Goal: Task Accomplishment & Management: Manage account settings

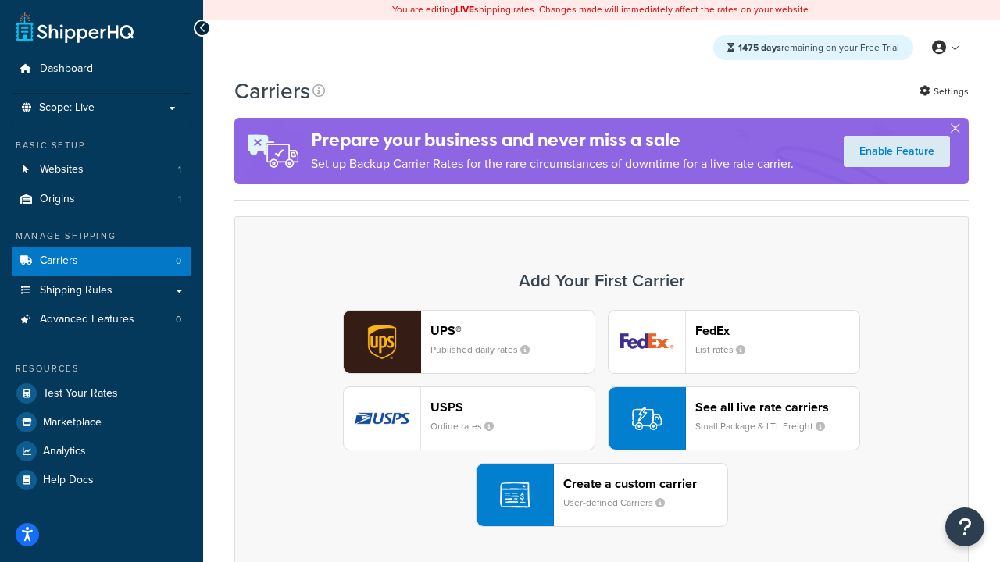
click at [601, 419] on div "UPS® Published daily rates FedEx List rates USPS Online rates See all live rate…" at bounding box center [601, 418] width 701 height 217
click at [777, 330] on header "FedEx" at bounding box center [777, 330] width 164 height 15
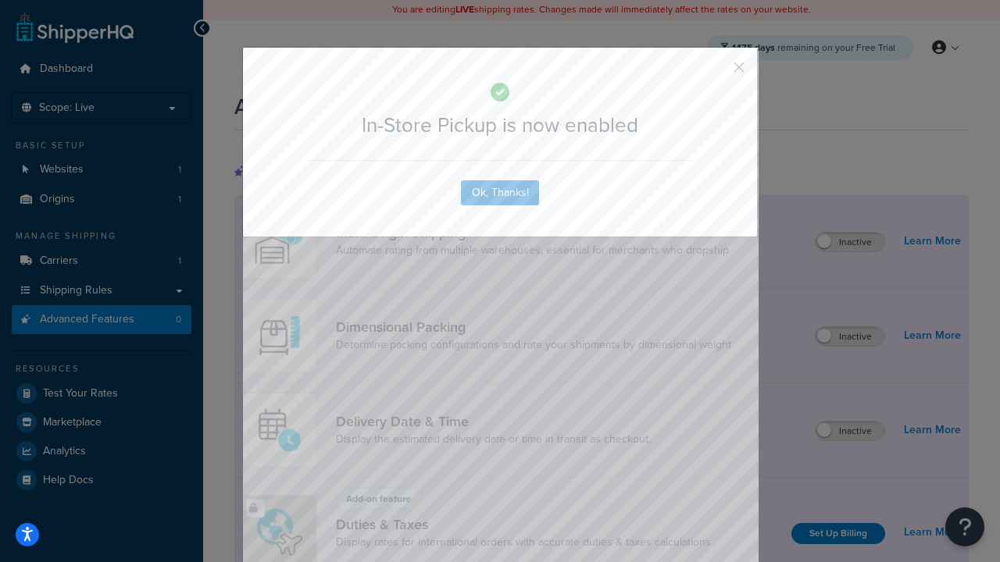
scroll to position [506, 0]
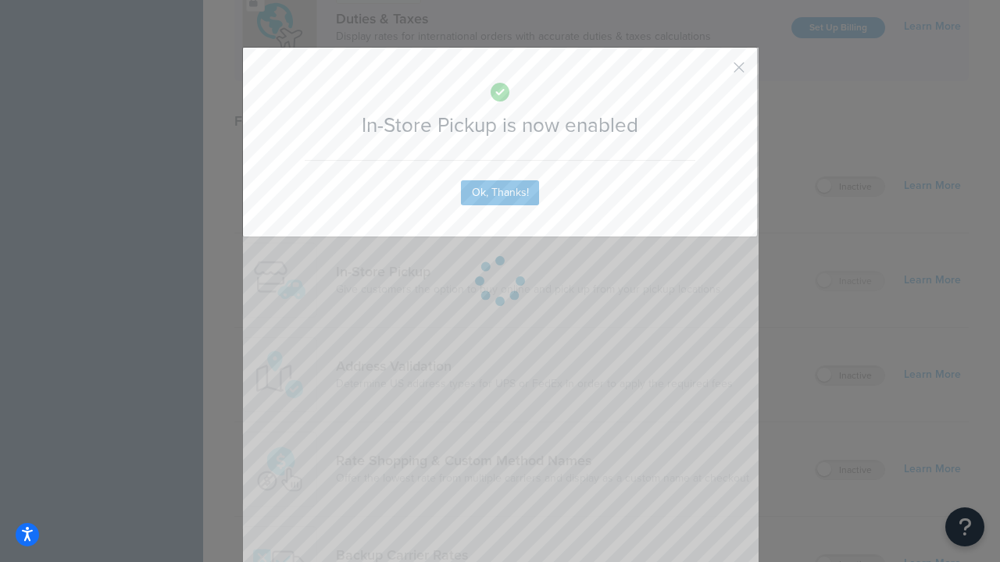
click at [715, 73] on button "button" at bounding box center [716, 73] width 4 height 4
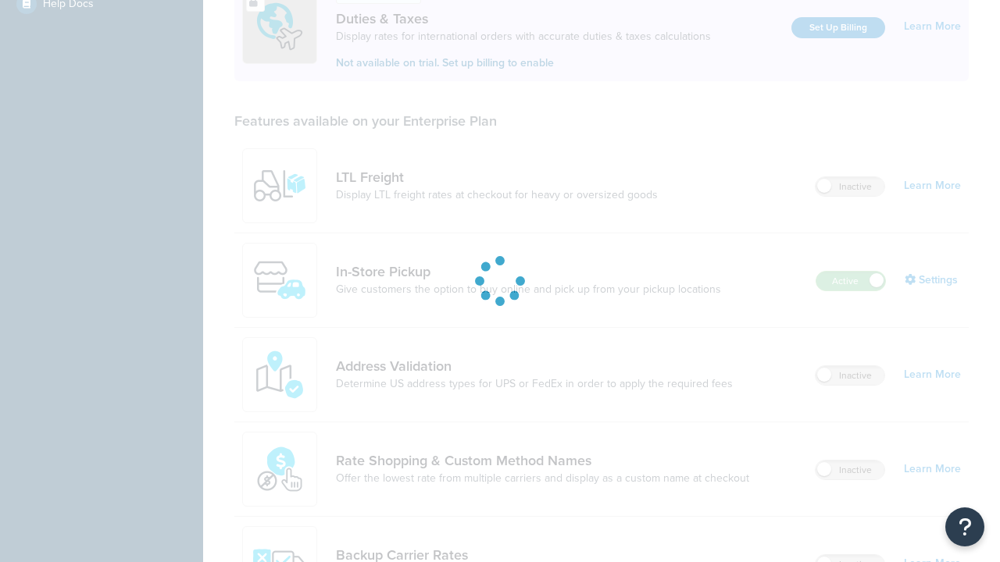
scroll to position [476, 0]
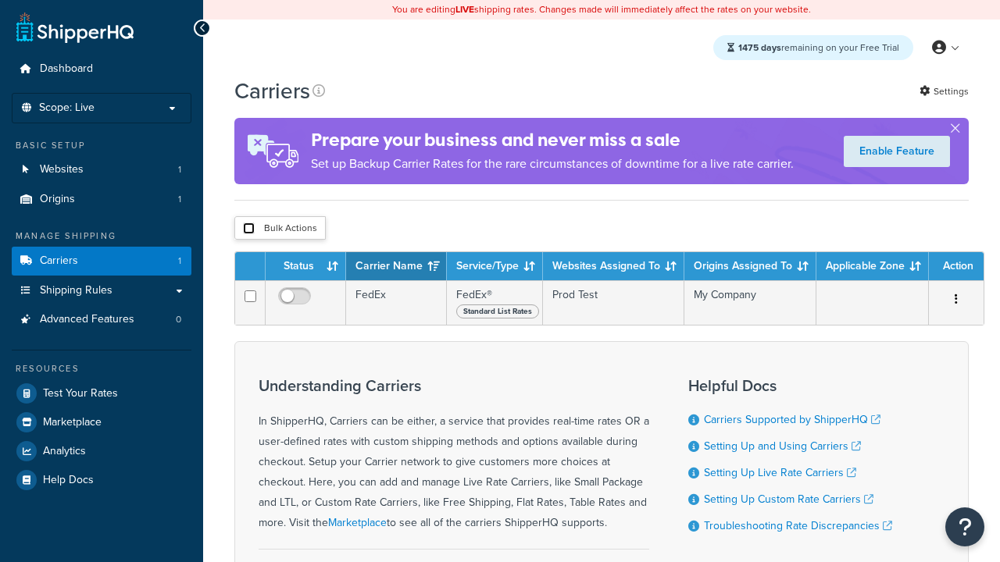
click at [248, 230] on input "checkbox" at bounding box center [249, 229] width 12 height 12
checkbox input "true"
click at [0, 0] on button "Delete" at bounding box center [0, 0] width 0 height 0
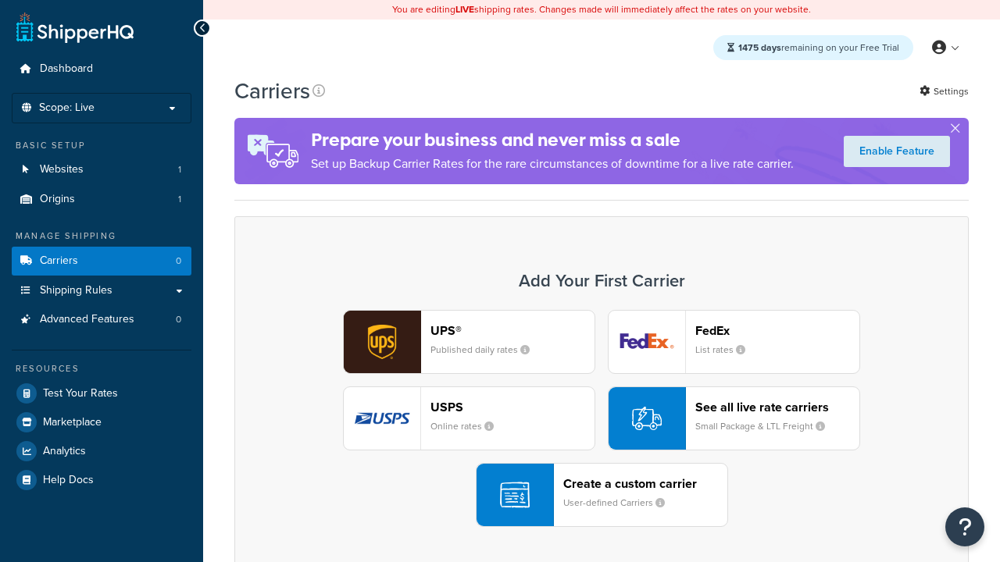
click at [601, 419] on div "UPS® Published daily rates FedEx List rates USPS Online rates See all live rate…" at bounding box center [601, 418] width 701 height 217
click at [777, 330] on header "FedEx" at bounding box center [777, 330] width 164 height 15
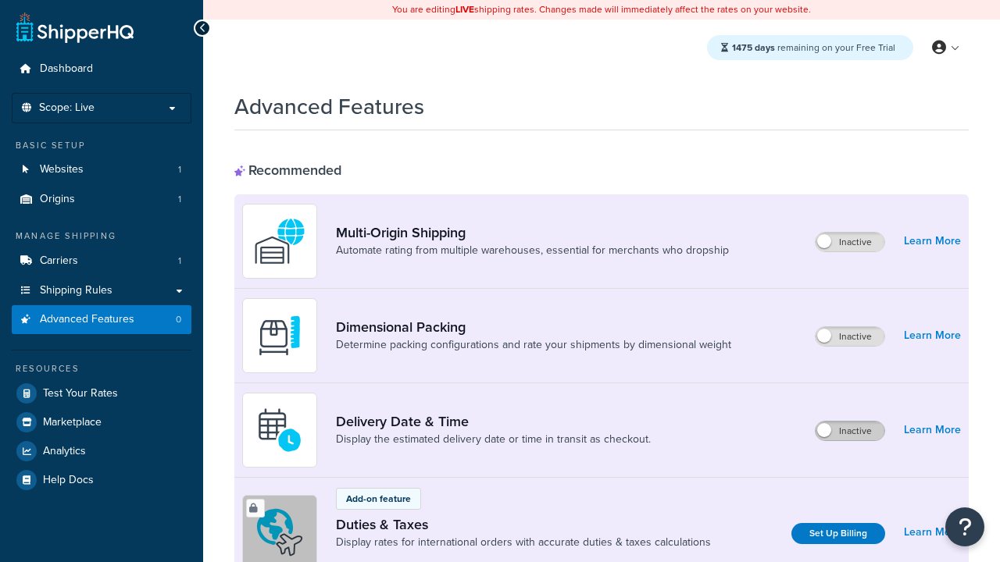
click at [851, 431] on label "Inactive" at bounding box center [849, 431] width 69 height 19
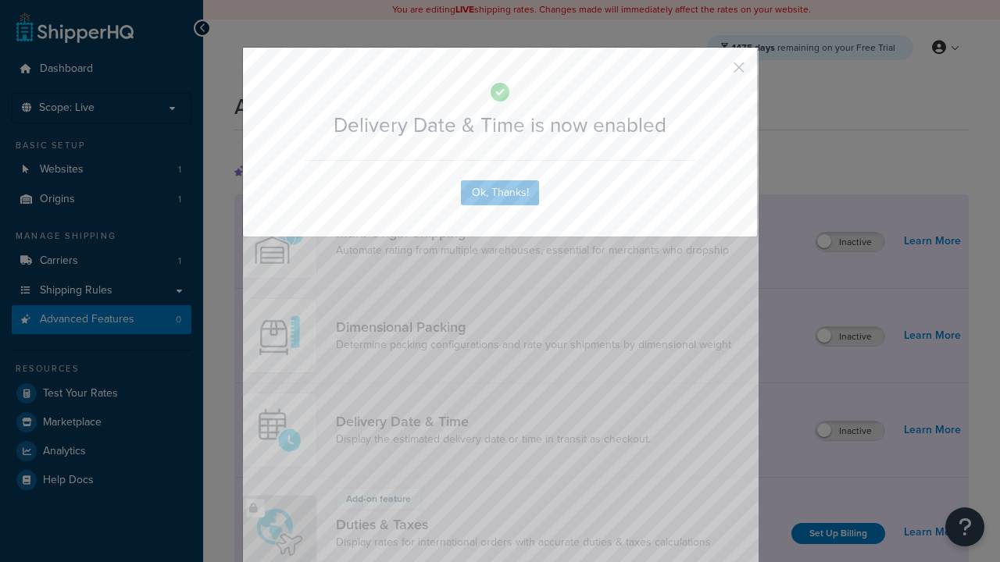
click at [715, 73] on button "button" at bounding box center [716, 73] width 4 height 4
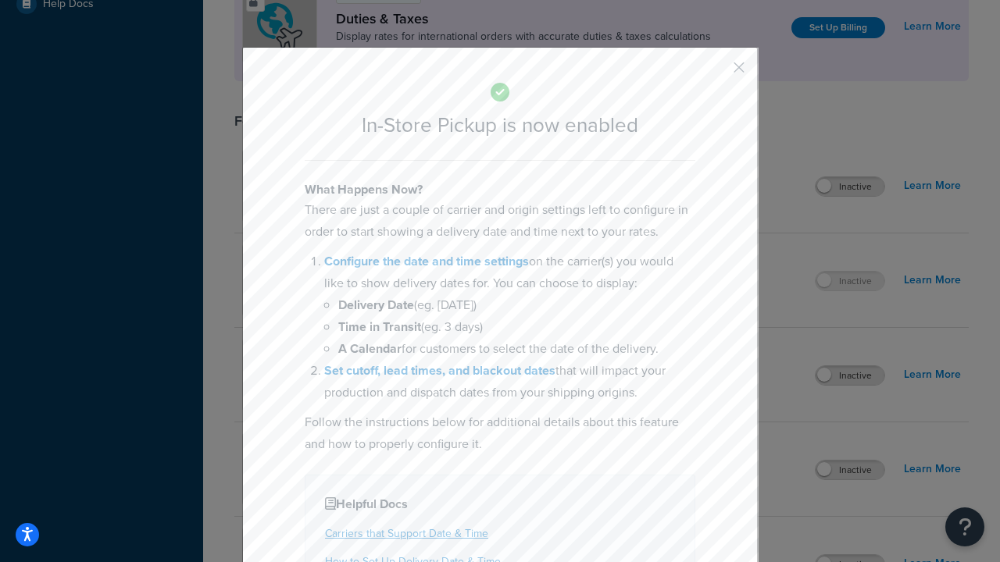
click at [715, 73] on button "button" at bounding box center [716, 73] width 4 height 4
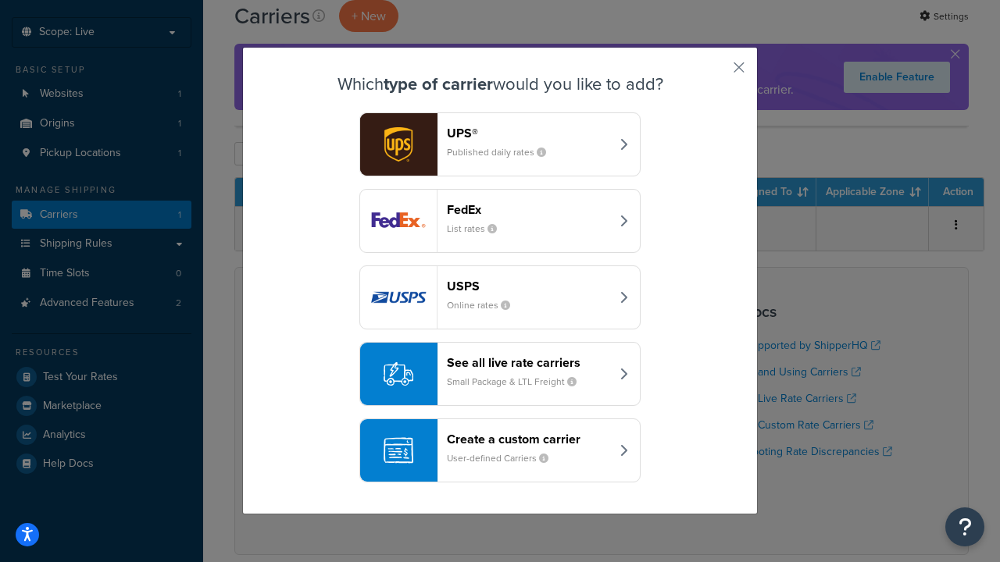
click at [500, 451] on div "Create a custom carrier User-defined Carriers" at bounding box center [528, 450] width 163 height 37
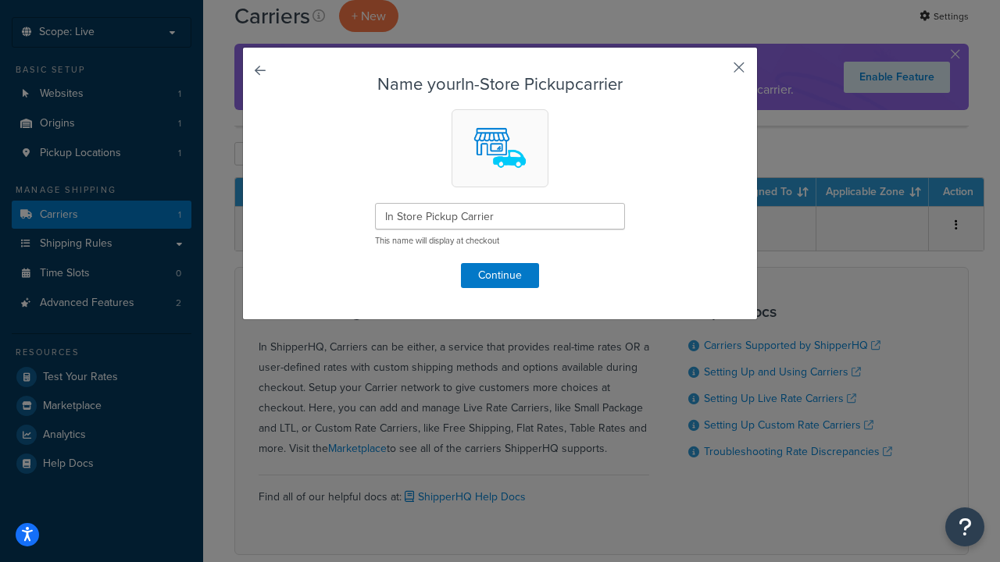
click at [715, 73] on button "button" at bounding box center [716, 73] width 4 height 4
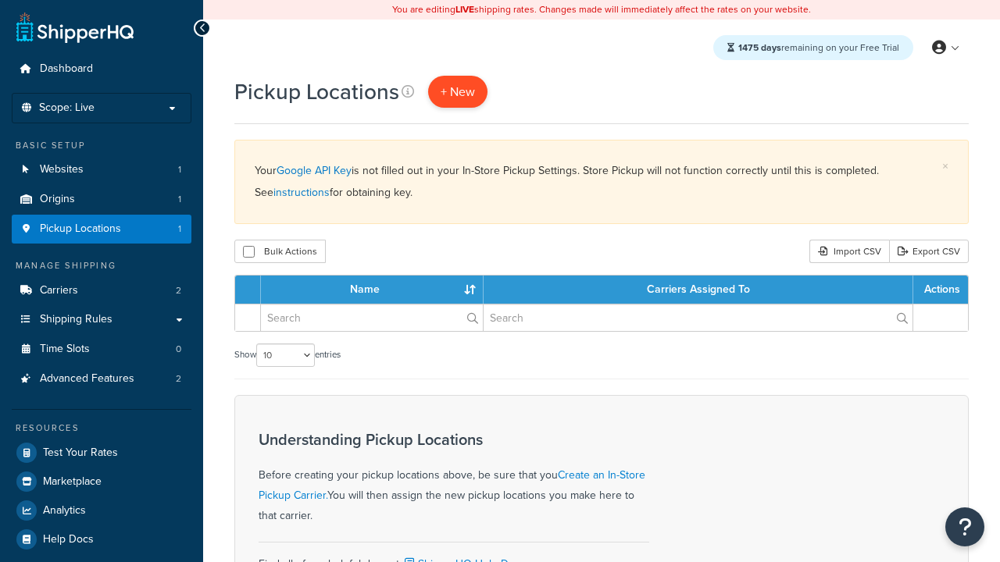
click at [456, 91] on span "+ New" at bounding box center [458, 92] width 34 height 18
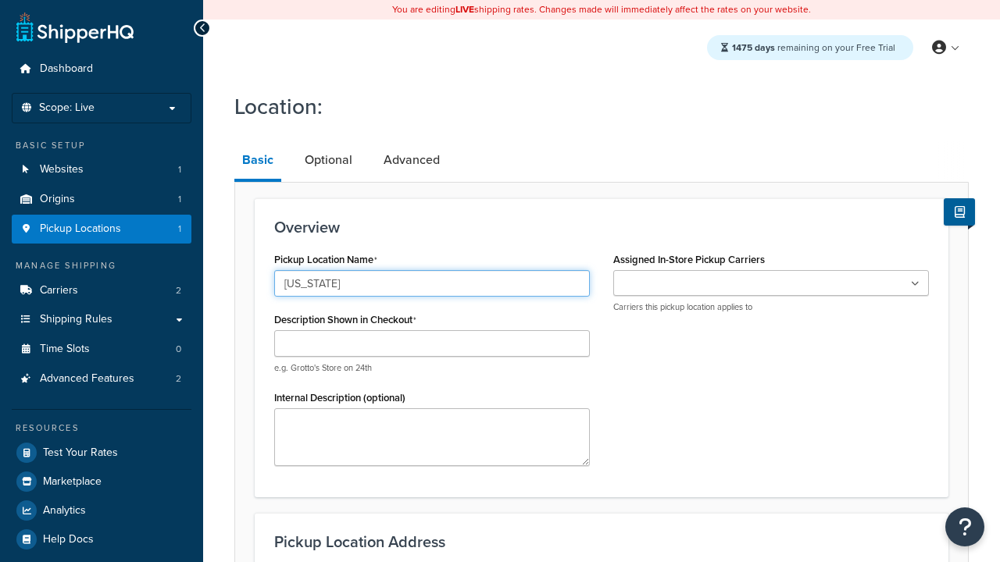
type input "[US_STATE]"
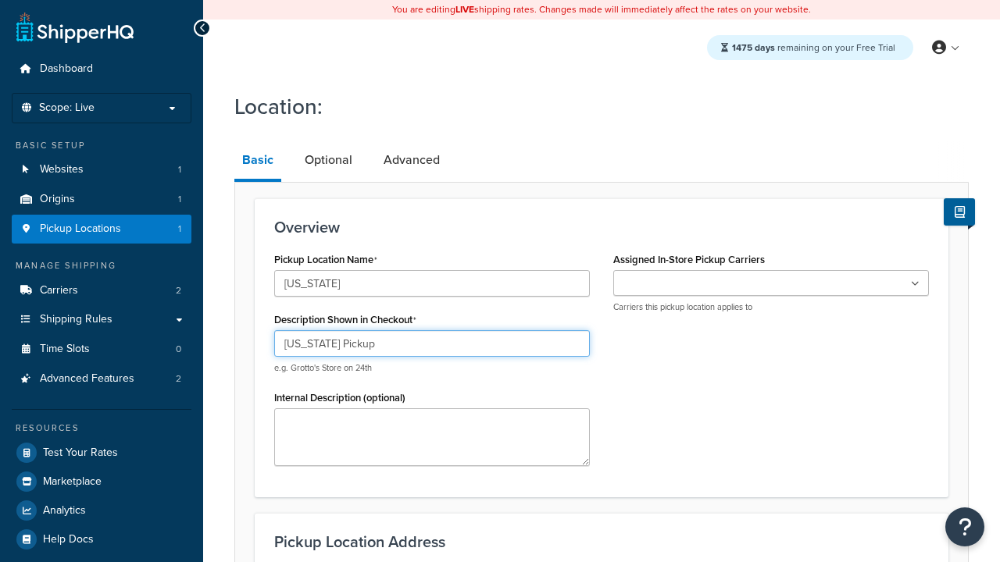
type input "[US_STATE] Pickup"
click at [771, 283] on ul at bounding box center [771, 283] width 316 height 26
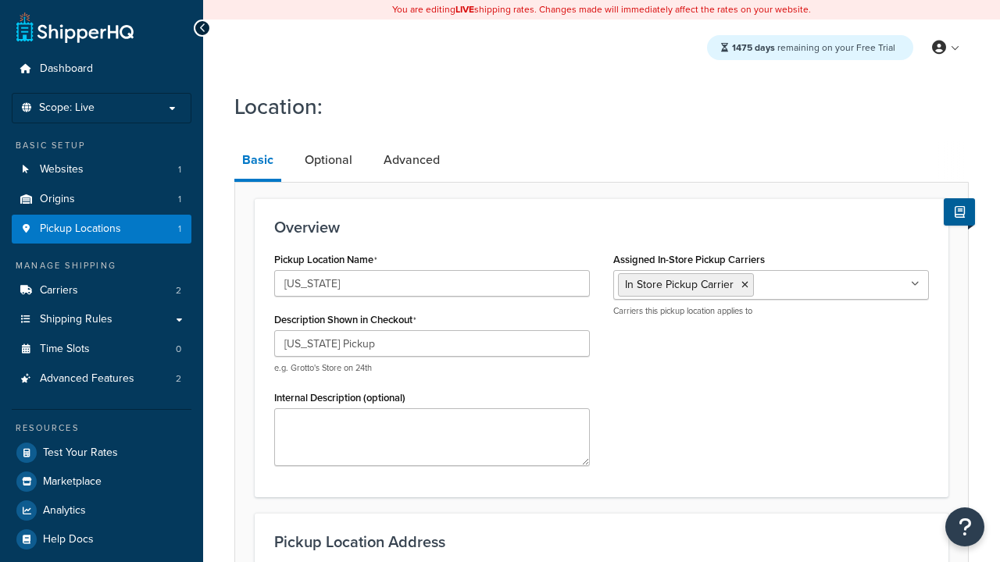
scroll to position [223, 0]
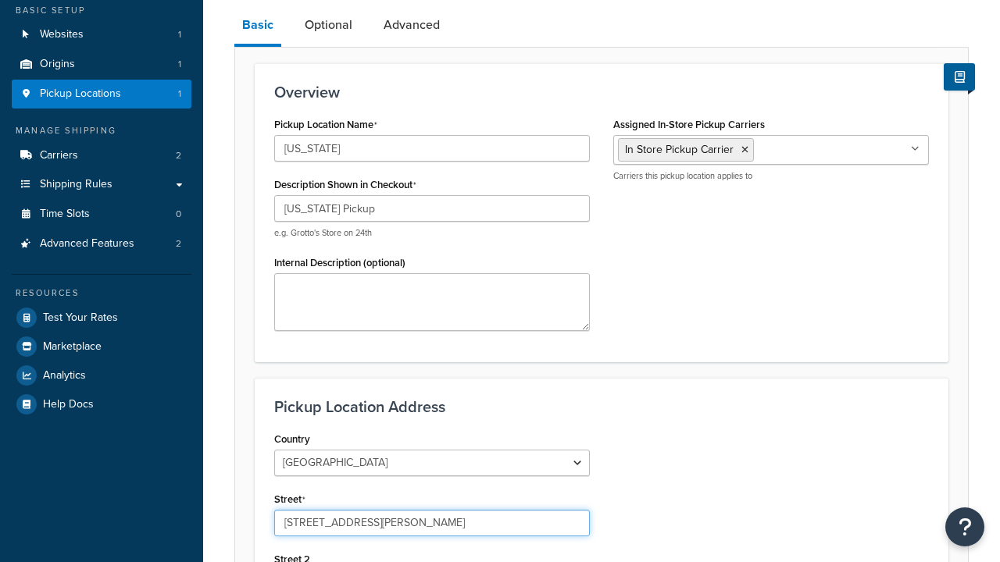
type input "[STREET_ADDRESS][PERSON_NAME]"
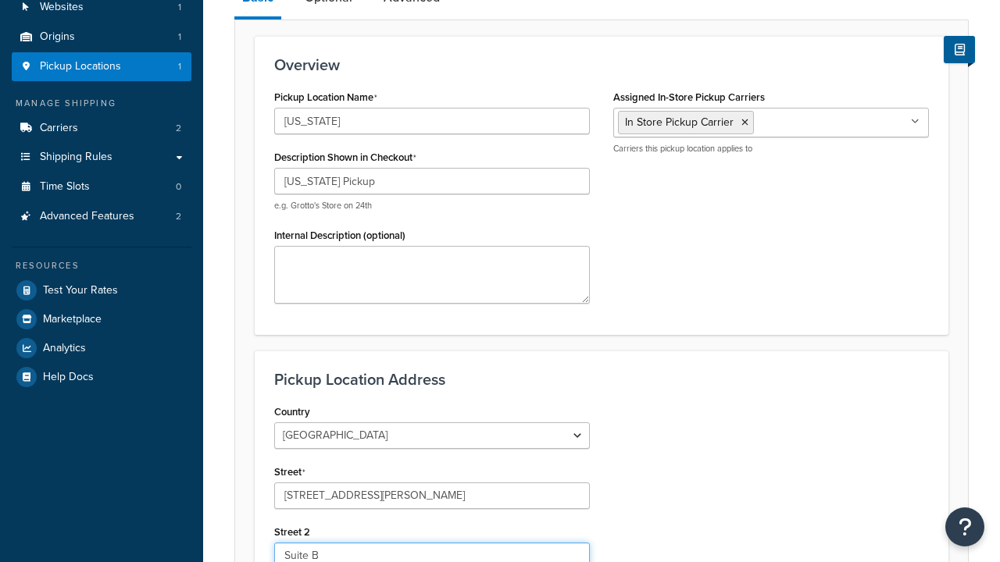
scroll to position [0, 0]
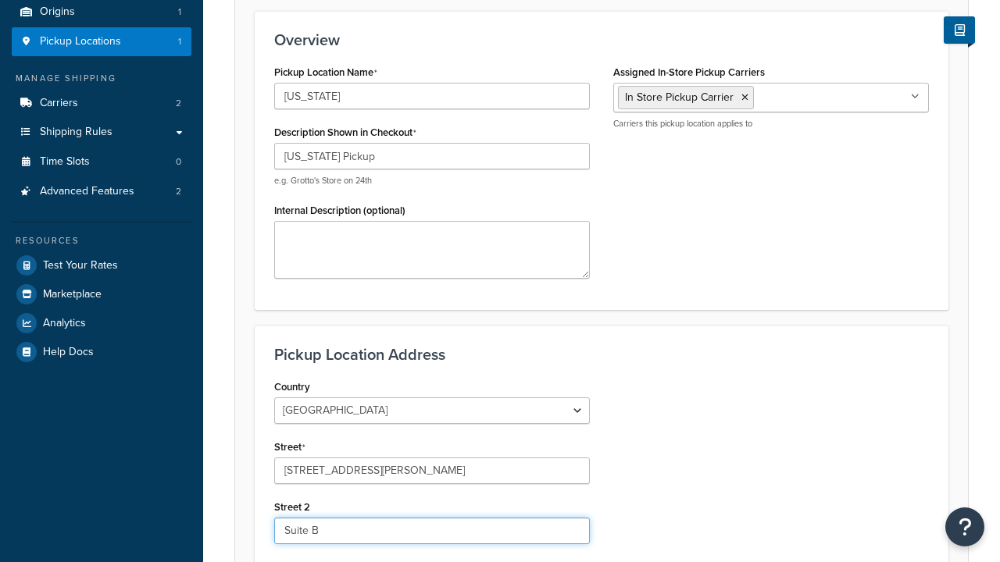
type input "Suite B"
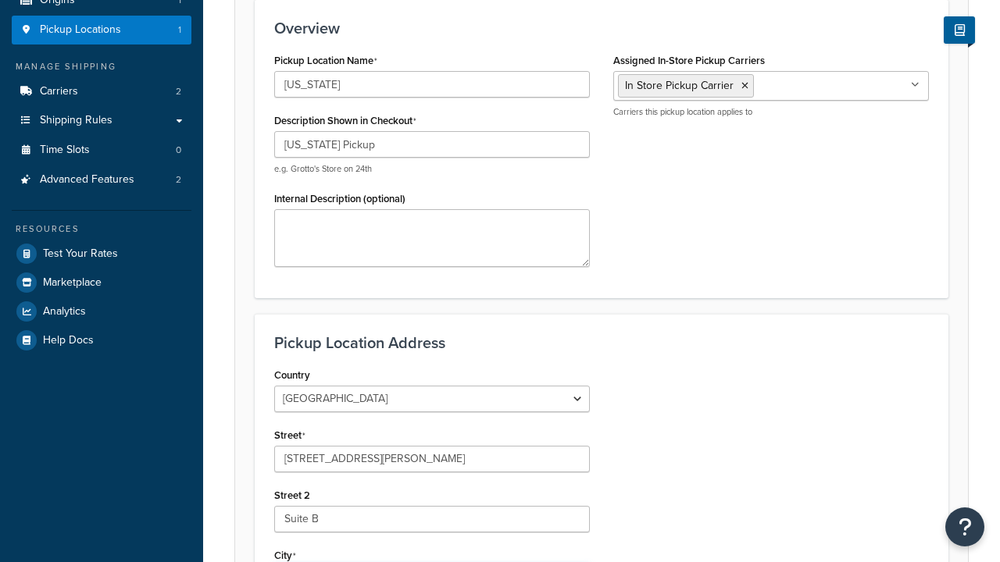
type input "Irvine"
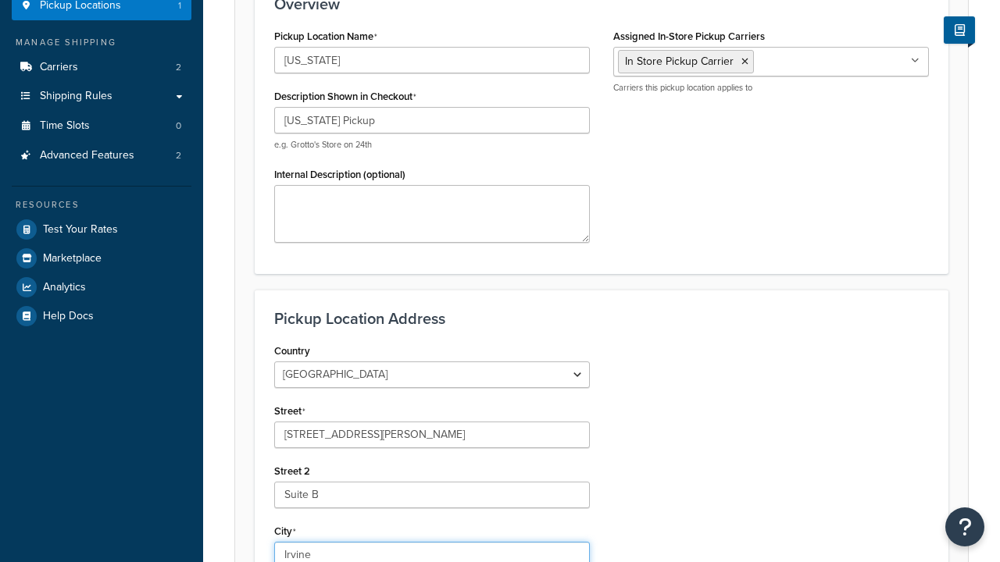
select select "5"
type input "Irvine"
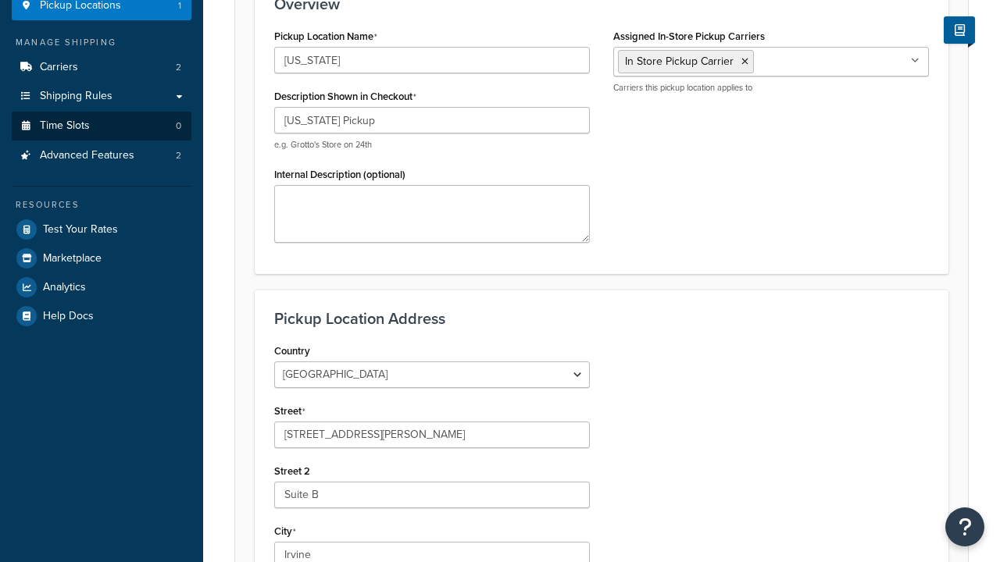
type input "92612"
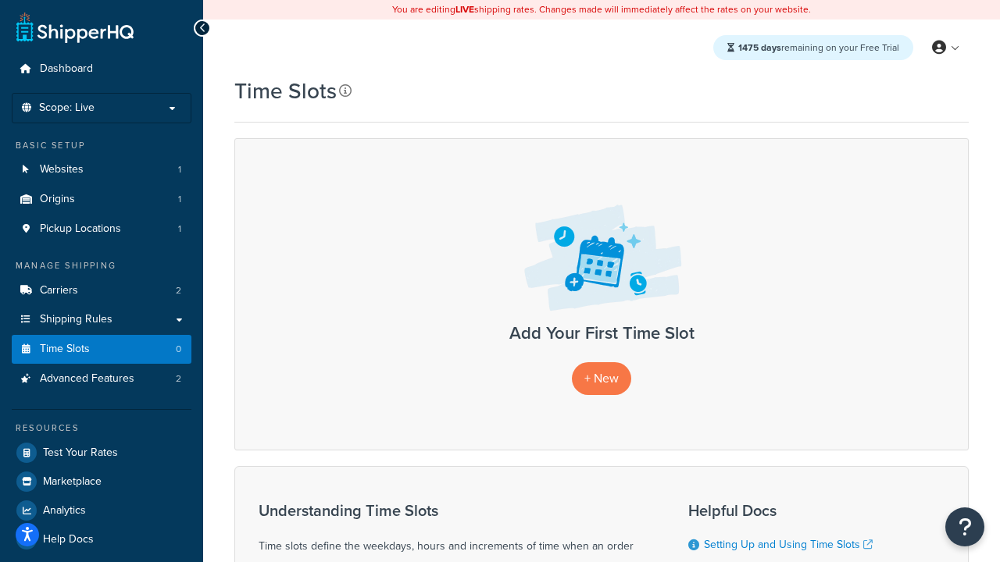
click at [344, 91] on icon at bounding box center [345, 90] width 12 height 12
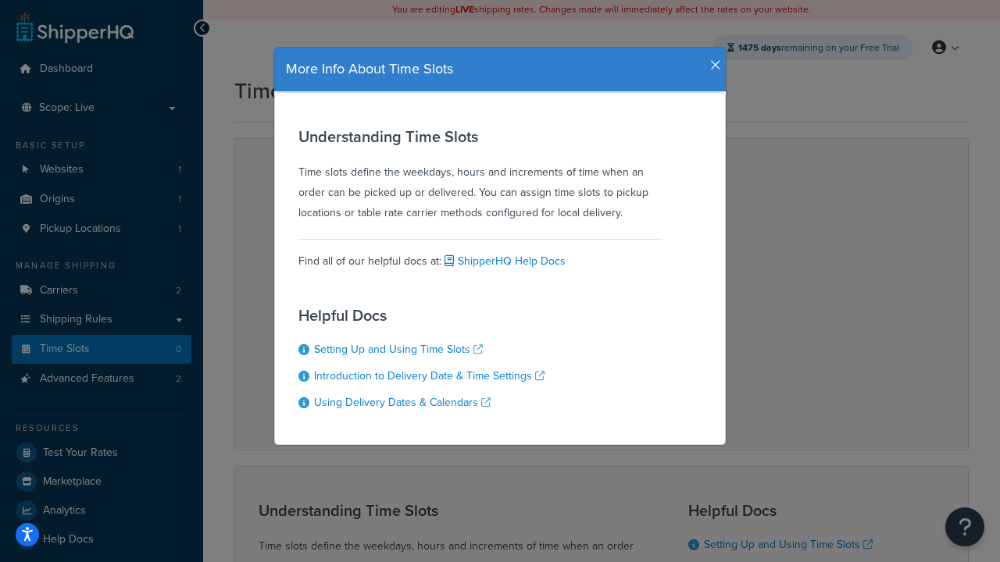
click at [712, 59] on icon "button" at bounding box center [715, 66] width 11 height 14
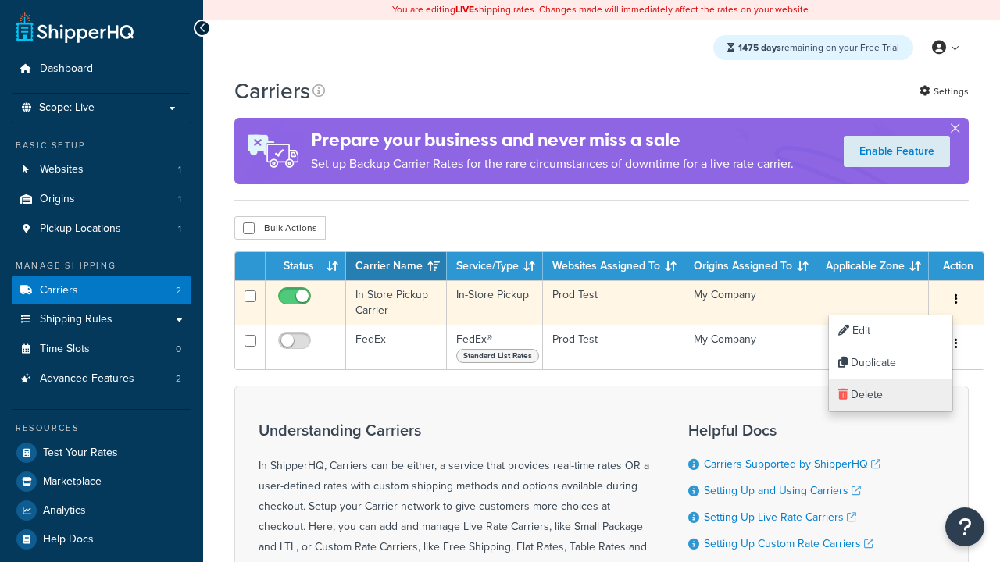
click at [890, 395] on link "Delete" at bounding box center [890, 396] width 123 height 32
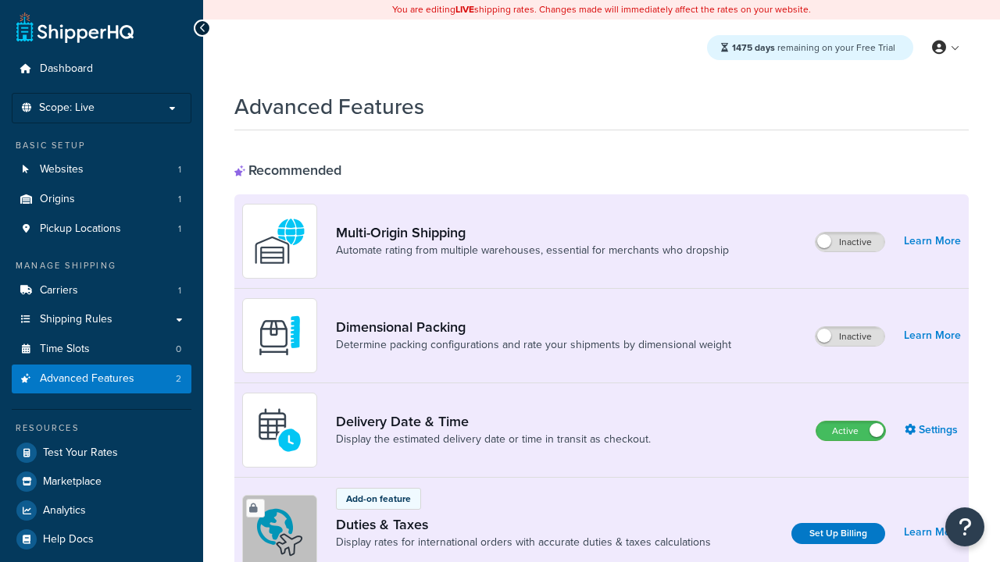
click at [851, 431] on label "Active" at bounding box center [850, 431] width 69 height 19
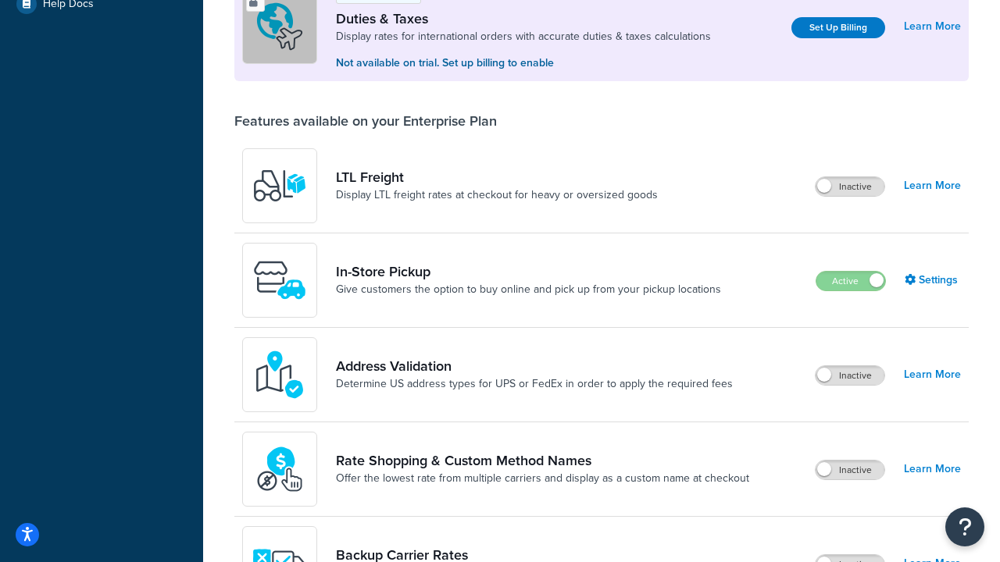
scroll to position [476, 0]
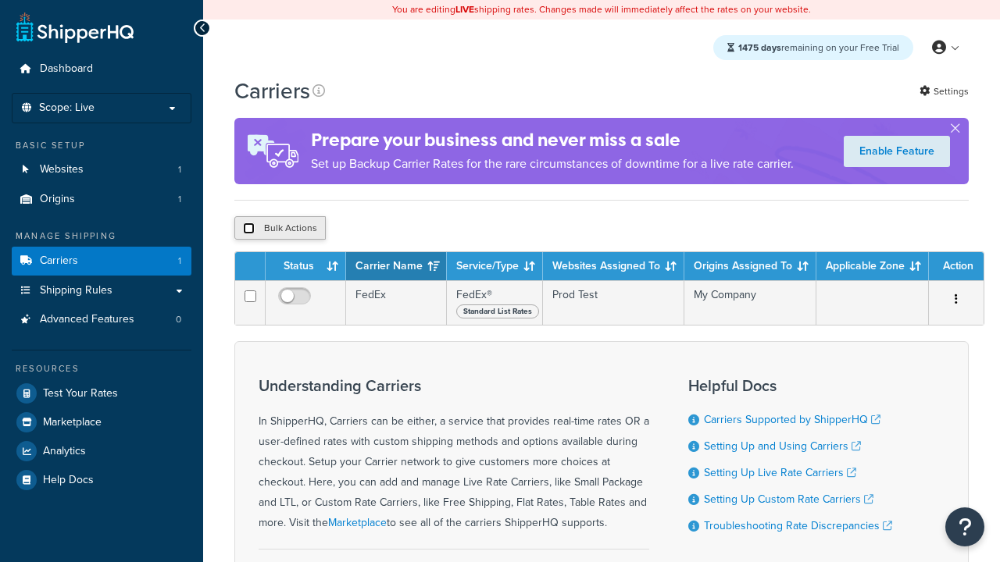
click at [248, 228] on input "checkbox" at bounding box center [249, 229] width 12 height 12
checkbox input "true"
click at [0, 0] on button "Delete" at bounding box center [0, 0] width 0 height 0
